Goal: Information Seeking & Learning: Learn about a topic

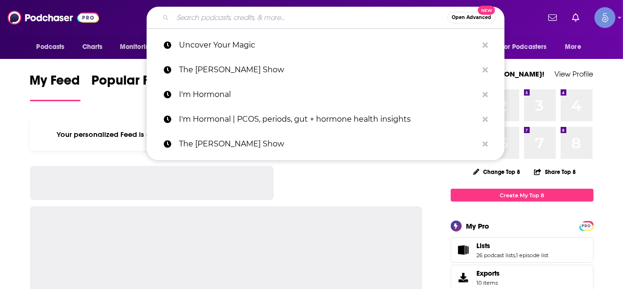
click at [264, 19] on input "Search podcasts, credits, & more..." at bounding box center [310, 17] width 275 height 15
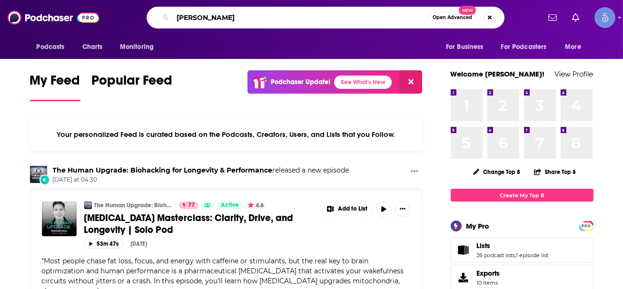
type input "[PERSON_NAME]"
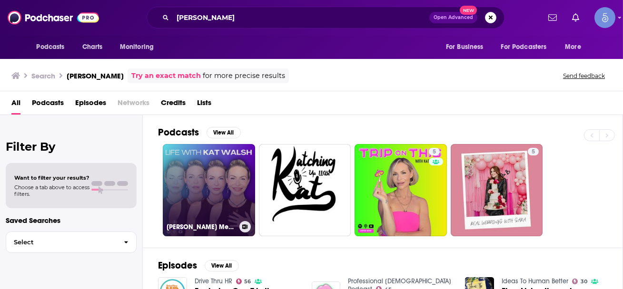
click at [229, 187] on link "[PERSON_NAME] Meow" at bounding box center [209, 190] width 92 height 92
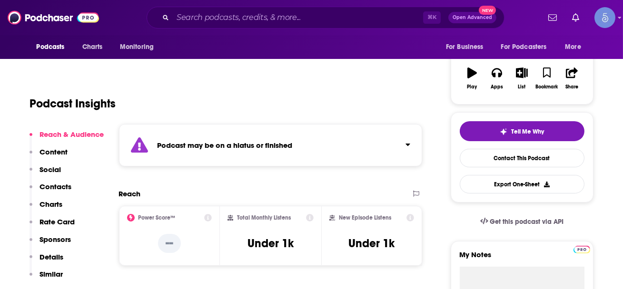
scroll to position [56, 0]
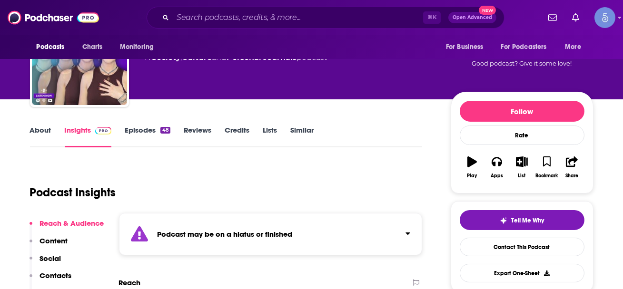
click at [148, 131] on link "Episodes 48" at bounding box center [147, 137] width 45 height 22
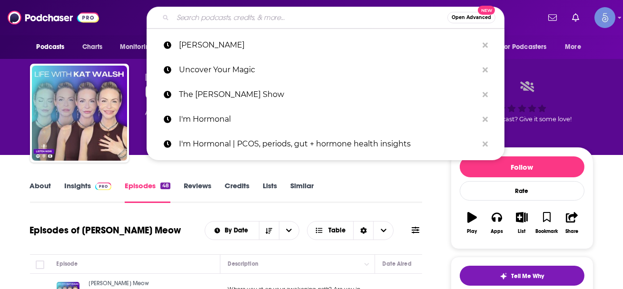
click at [203, 18] on input "Search podcasts, credits, & more..." at bounding box center [310, 17] width 275 height 15
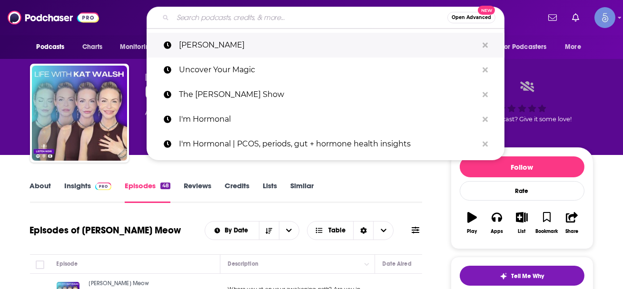
click at [197, 44] on p "[PERSON_NAME]" at bounding box center [328, 45] width 299 height 25
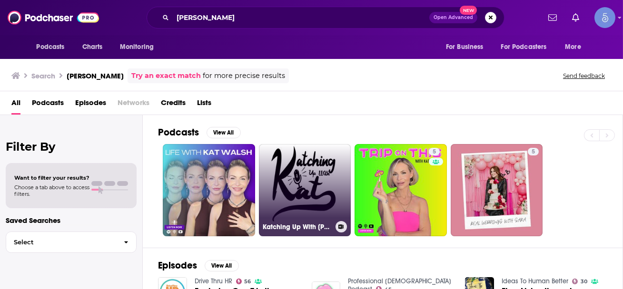
click at [325, 171] on link "Katching Up With [PERSON_NAME]" at bounding box center [305, 190] width 92 height 92
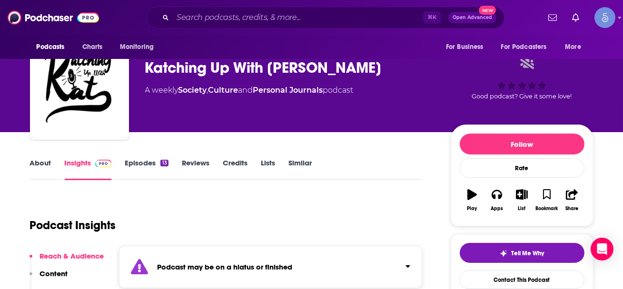
scroll to position [22, 0]
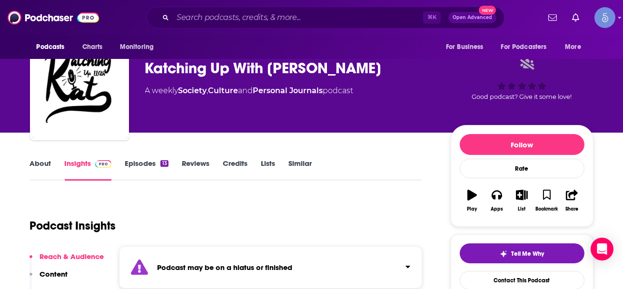
click at [142, 160] on link "Episodes 13" at bounding box center [146, 170] width 43 height 22
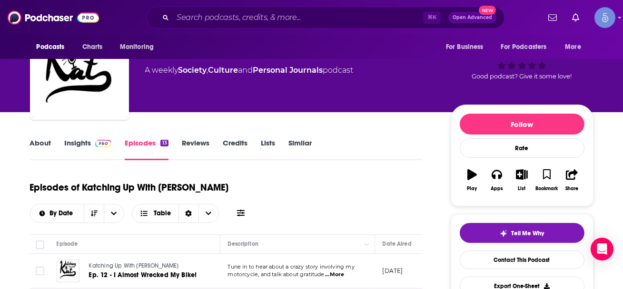
scroll to position [38, 0]
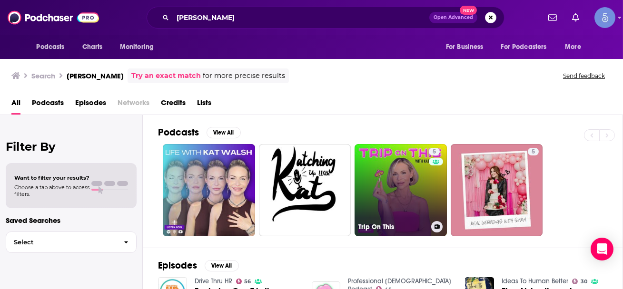
click at [395, 193] on link "5 Trip On This" at bounding box center [401, 190] width 92 height 92
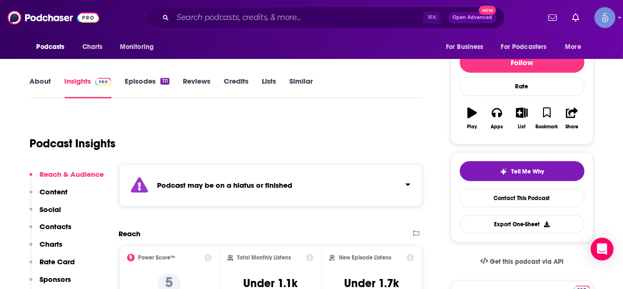
scroll to position [109, 0]
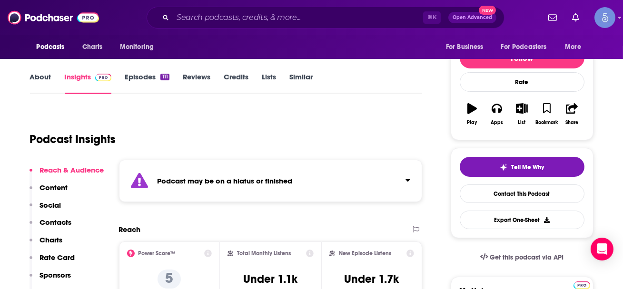
click at [150, 78] on link "Episodes 111" at bounding box center [147, 83] width 44 height 22
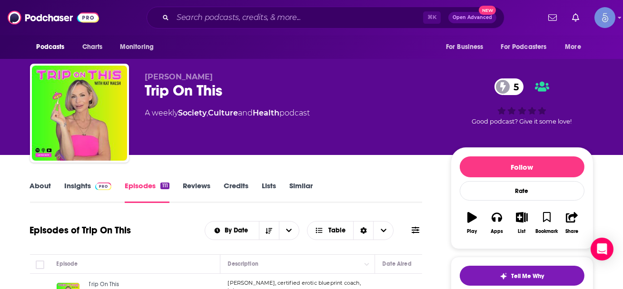
click at [332, 90] on div "Trip On This 5" at bounding box center [290, 90] width 290 height 19
